Goal: Task Accomplishment & Management: Use online tool/utility

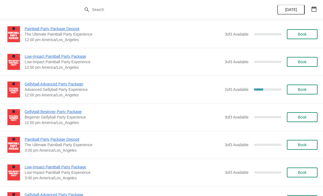
scroll to position [140, 0]
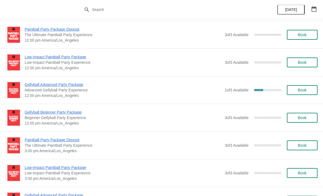
click at [75, 86] on span "Gellyball Advanced Party Package" at bounding box center [123, 84] width 197 height 5
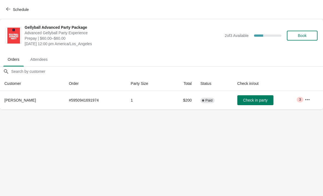
click at [304, 101] on button "button" at bounding box center [308, 100] width 10 height 10
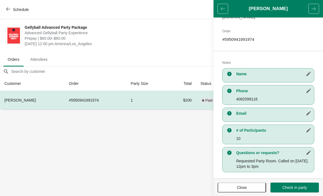
scroll to position [84, 0]
click at [296, 189] on span "Check in party" at bounding box center [295, 187] width 24 height 4
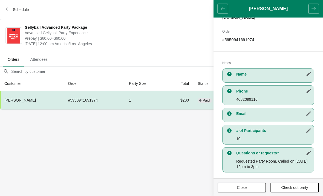
click at [294, 187] on span "Check out party" at bounding box center [294, 187] width 27 height 4
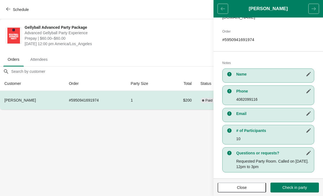
click at [299, 186] on span "Check in party" at bounding box center [295, 187] width 24 height 4
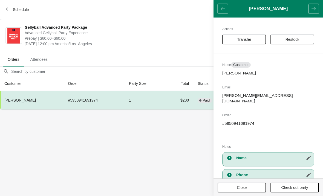
scroll to position [0, 0]
click at [159, 43] on span "[DATE] 12:00 pm America/Los_Angeles" at bounding box center [123, 43] width 197 height 5
click at [222, 6] on header "[PERSON_NAME]" at bounding box center [269, 9] width 110 height 18
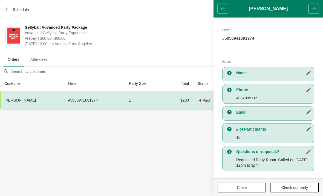
click at [244, 192] on button "Close" at bounding box center [242, 188] width 48 height 10
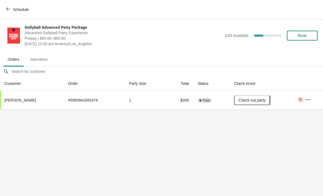
scroll to position [84, 0]
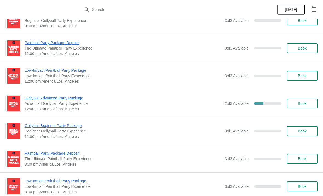
scroll to position [131, 0]
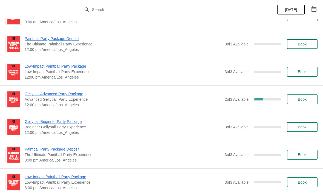
click at [80, 95] on span "Gellyball Advanced Party Package" at bounding box center [123, 93] width 197 height 5
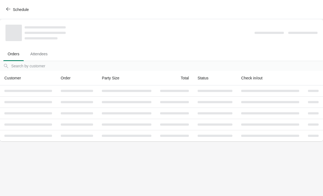
scroll to position [0, 0]
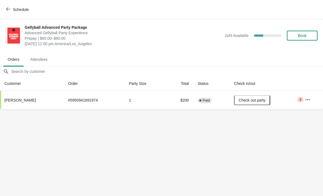
click at [304, 99] on button "button" at bounding box center [308, 100] width 10 height 10
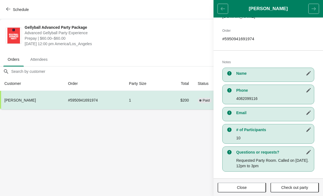
click at [302, 191] on button "Check out party" at bounding box center [295, 188] width 48 height 10
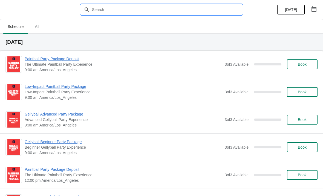
click at [142, 8] on input "text" at bounding box center [167, 10] width 151 height 10
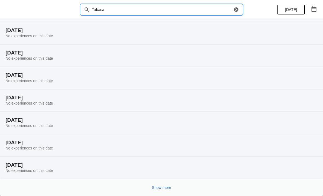
scroll to position [34, 0]
type input "Tabasa"
click at [234, 11] on icon "button" at bounding box center [236, 9] width 5 height 5
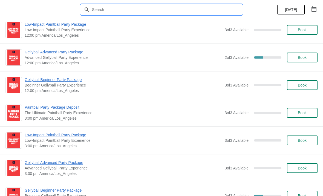
scroll to position [173, 0]
